Goal: Complete application form

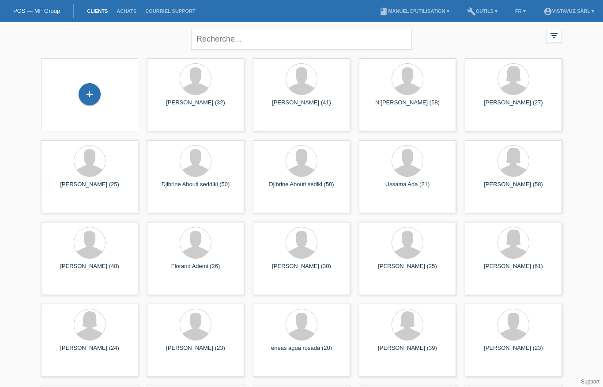
click at [92, 95] on div "+" at bounding box center [89, 94] width 21 height 15
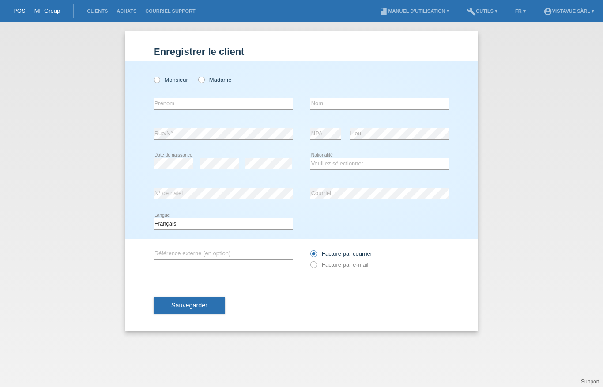
click at [152, 75] on icon at bounding box center [152, 75] width 0 height 0
click at [159, 77] on input "Monsieur" at bounding box center [157, 79] width 6 height 6
radio input "true"
click at [183, 108] on input "text" at bounding box center [223, 103] width 139 height 11
type input "Albin"
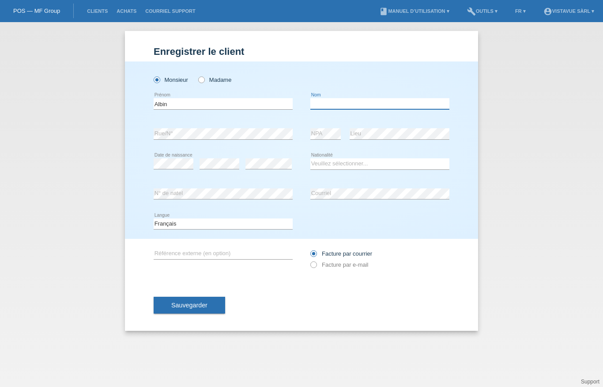
click at [338, 106] on input "text" at bounding box center [380, 103] width 139 height 11
type input "Aliu"
click at [355, 168] on select "Veuillez sélectionner... Suisse Allemagne Autriche Liechtenstein ------------ A…" at bounding box center [380, 163] width 139 height 11
select select "XK"
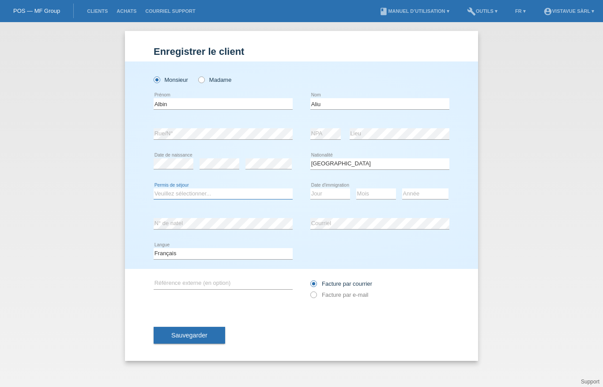
click at [208, 197] on select "Veuillez sélectionner... C B B - Statut de réfugié Autre" at bounding box center [223, 193] width 139 height 11
select select "B"
click at [333, 194] on select "Jour 01 02 03 04 05 06 07 08 09 10 11" at bounding box center [331, 193] width 40 height 11
click at [329, 195] on select "Jour 01 02 03 04 05 06 07 08 09 10 11" at bounding box center [331, 193] width 40 height 11
select select "09"
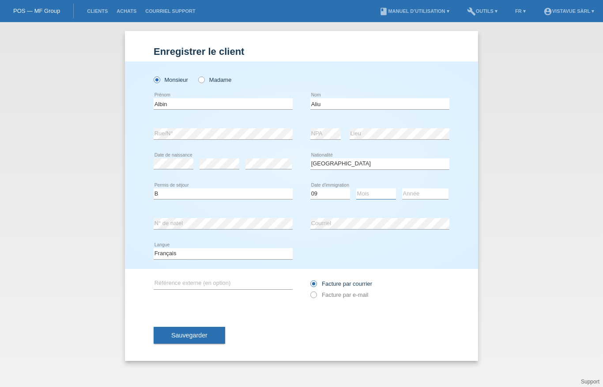
click at [379, 194] on select "Mois 01 02 03 04 05 06 07 08 09 10 11" at bounding box center [377, 193] width 40 height 11
select select "09"
click at [428, 193] on select "Année 2025 2024 2023 2022 2021 2020 2019 2018 2017 2016 2015 2014 2013 2012 201…" at bounding box center [425, 193] width 46 height 11
select select "2013"
click at [194, 334] on span "Sauvegarder" at bounding box center [189, 334] width 36 height 7
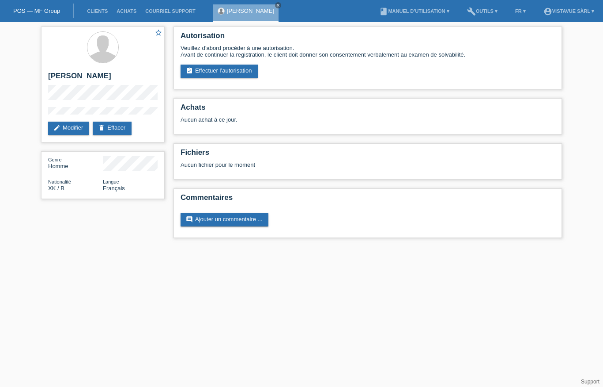
click at [232, 72] on link "assignment_turned_in Effectuer l’autorisation" at bounding box center [219, 71] width 77 height 13
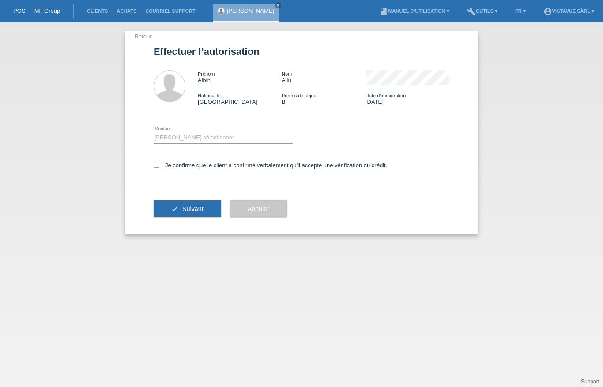
click at [211, 133] on div "Veuillez sélectionner CHF 1.00 - CHF 499.00 CHF 500.00 - CHF 1'999.00 CHF 2'000…" at bounding box center [223, 138] width 139 height 30
click at [204, 137] on select "Veuillez sélectionner CHF 1.00 - CHF 499.00 CHF 500.00 - CHF 1'999.00 CHF 2'000…" at bounding box center [223, 137] width 139 height 11
select select "2"
click at [154, 167] on input "Je confirme que le client a confirmé verbalement qu'il accepte une vérification…" at bounding box center [157, 165] width 6 height 6
checkbox input "true"
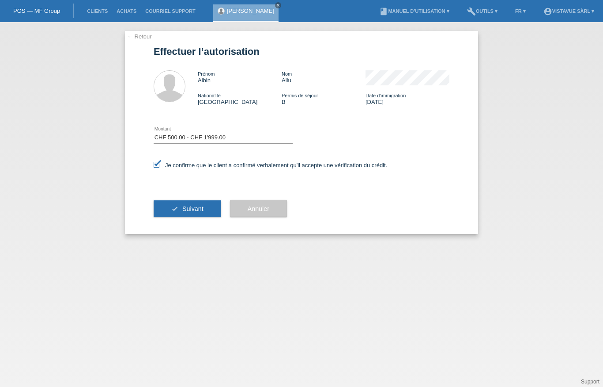
click at [199, 212] on span "Suivant" at bounding box center [192, 208] width 21 height 7
